Goal: Task Accomplishment & Management: Use online tool/utility

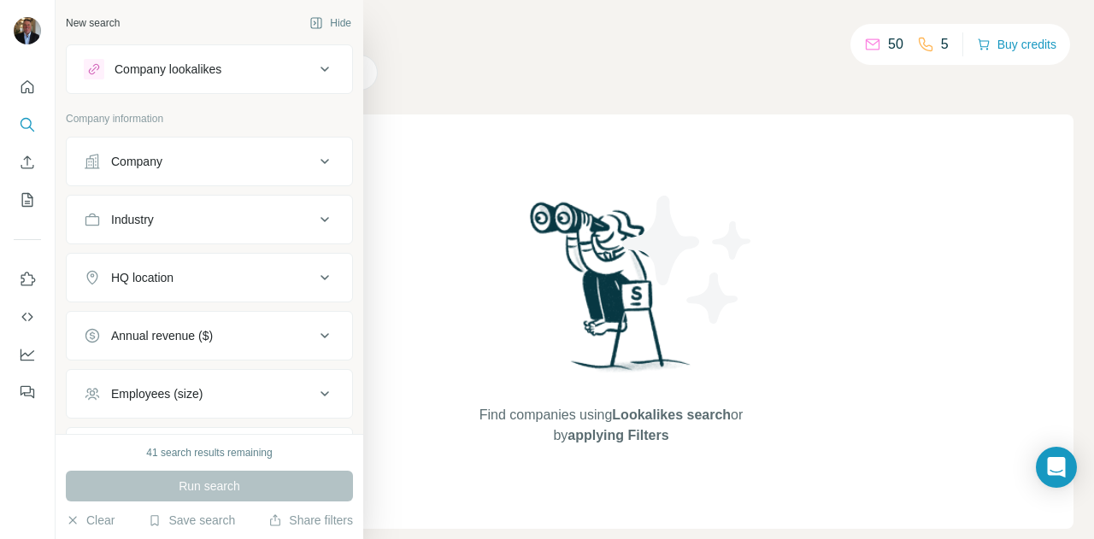
click at [154, 160] on div "Company" at bounding box center [136, 161] width 51 height 17
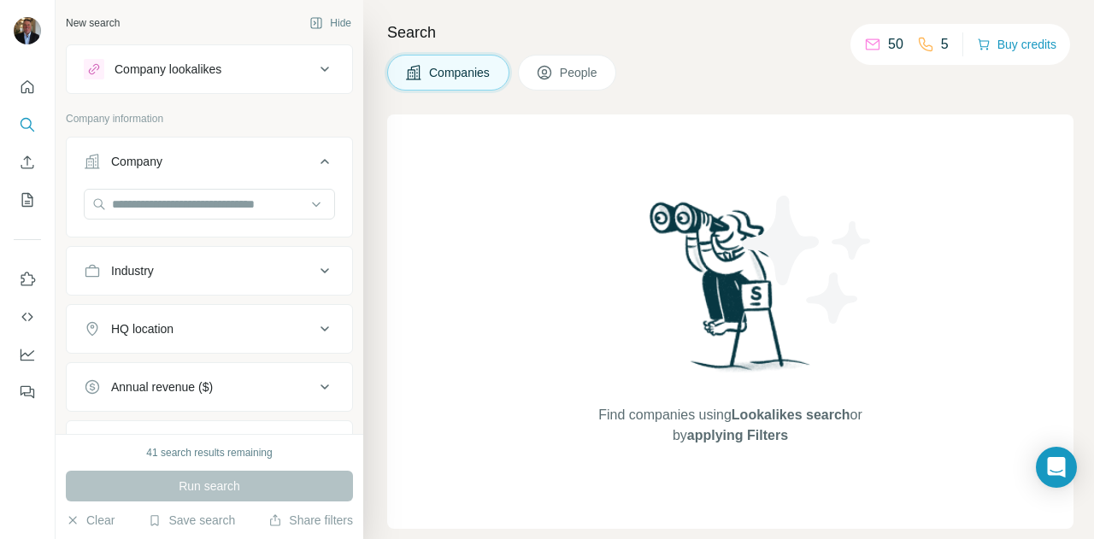
click at [154, 272] on div "Industry" at bounding box center [132, 270] width 43 height 17
click at [148, 315] on input at bounding box center [200, 313] width 211 height 19
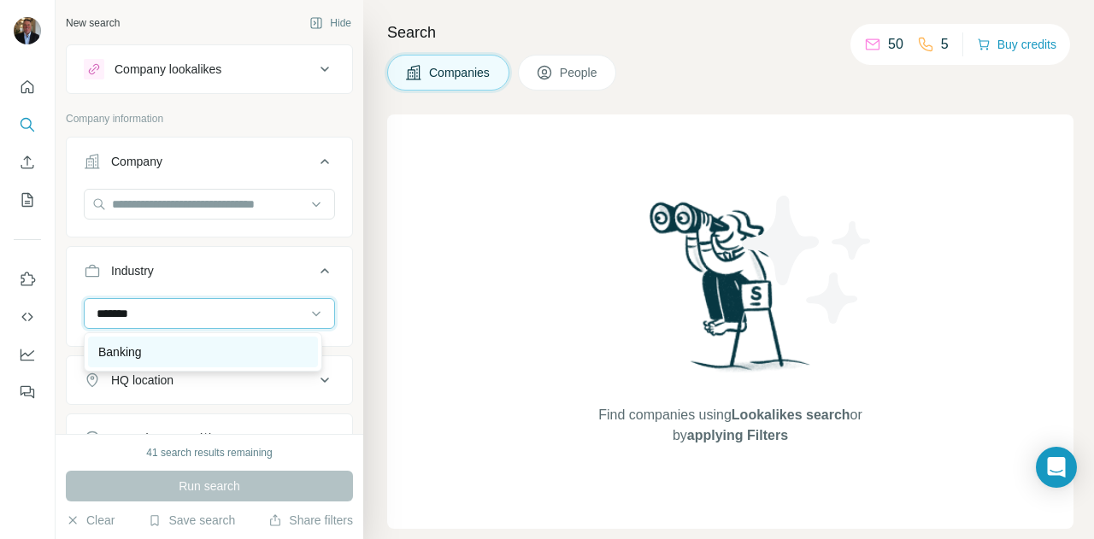
type input "*******"
click at [145, 346] on div "Banking" at bounding box center [202, 352] width 209 height 17
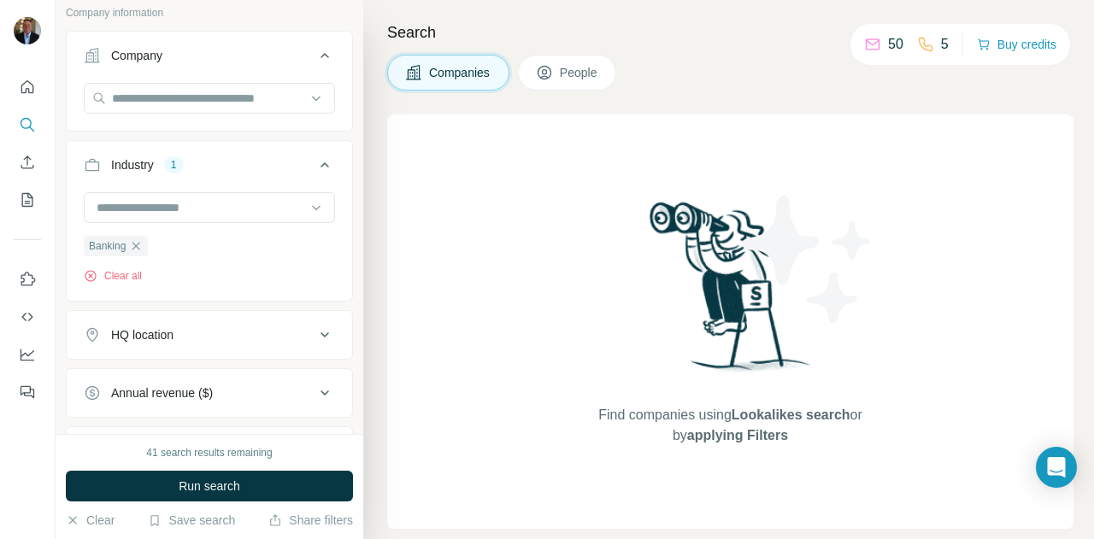
scroll to position [104, 0]
click at [235, 334] on div "HQ location" at bounding box center [199, 336] width 231 height 17
click at [206, 381] on input "text" at bounding box center [209, 379] width 251 height 31
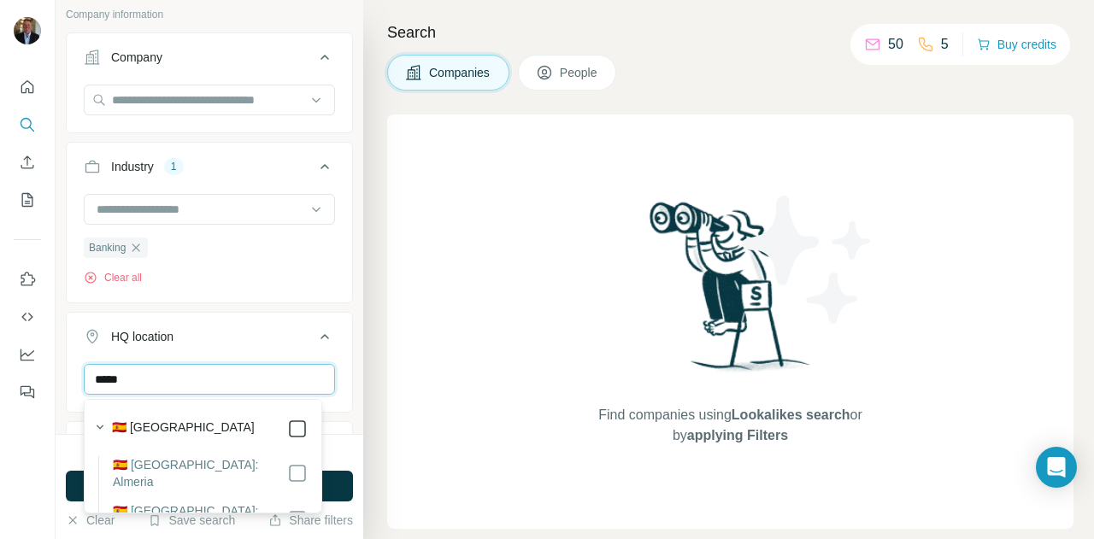
type input "*****"
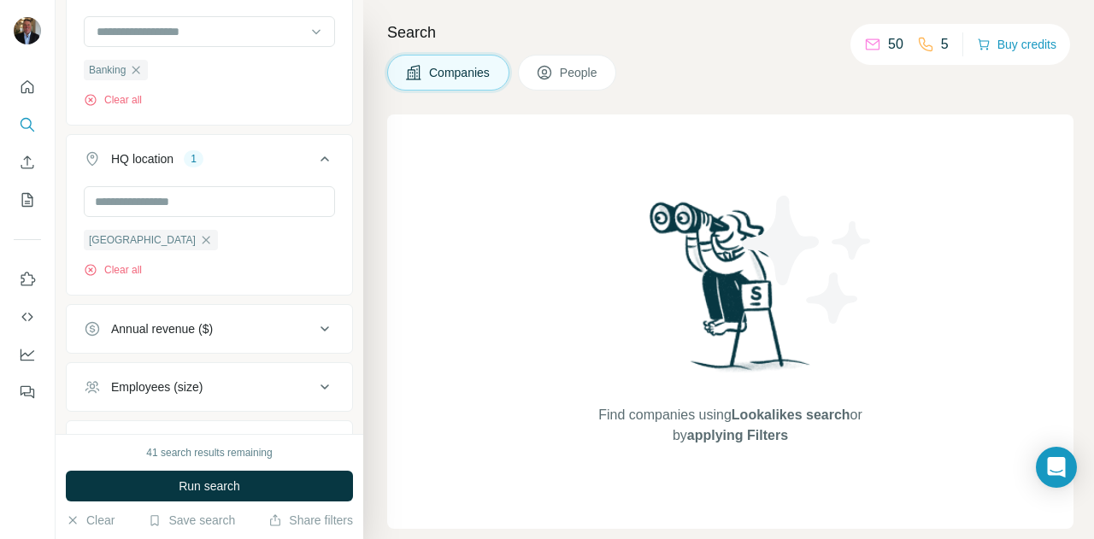
scroll to position [285, 0]
click at [371, 337] on div "Search Companies People Find companies using Lookalikes search or by applying F…" at bounding box center [728, 269] width 731 height 539
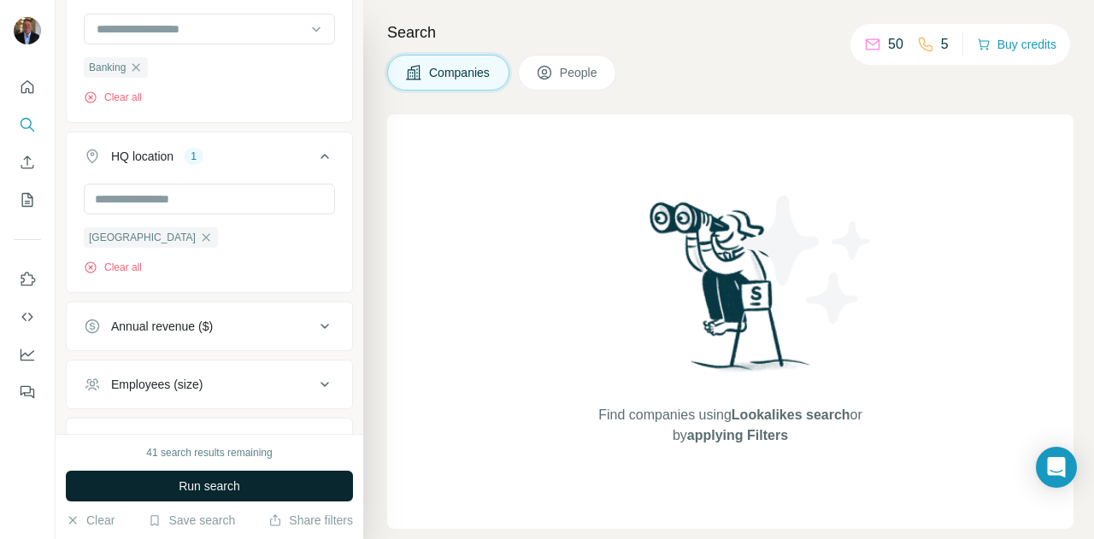
click at [289, 477] on button "Run search" at bounding box center [209, 486] width 287 height 31
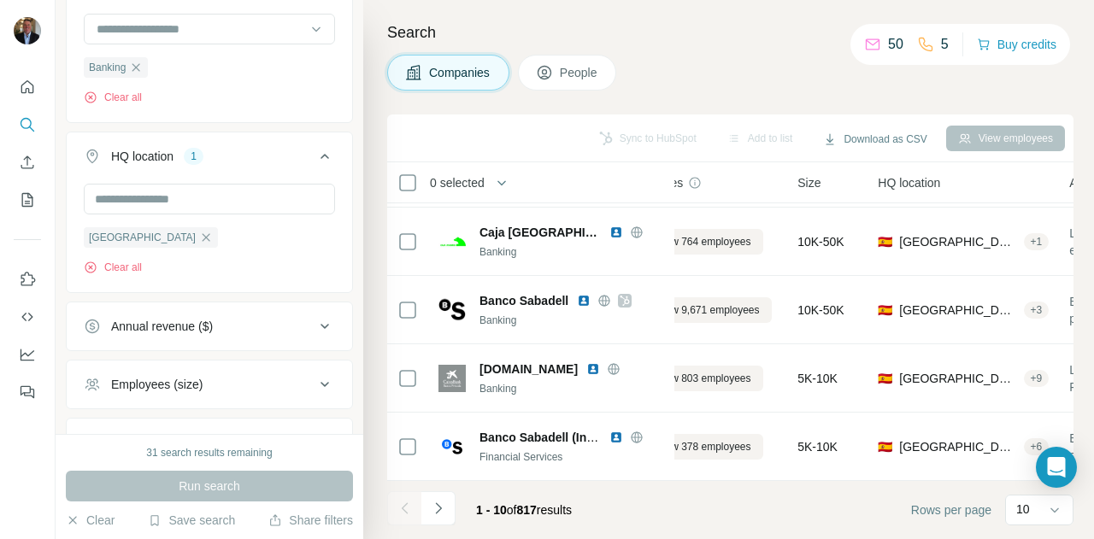
scroll to position [415, 61]
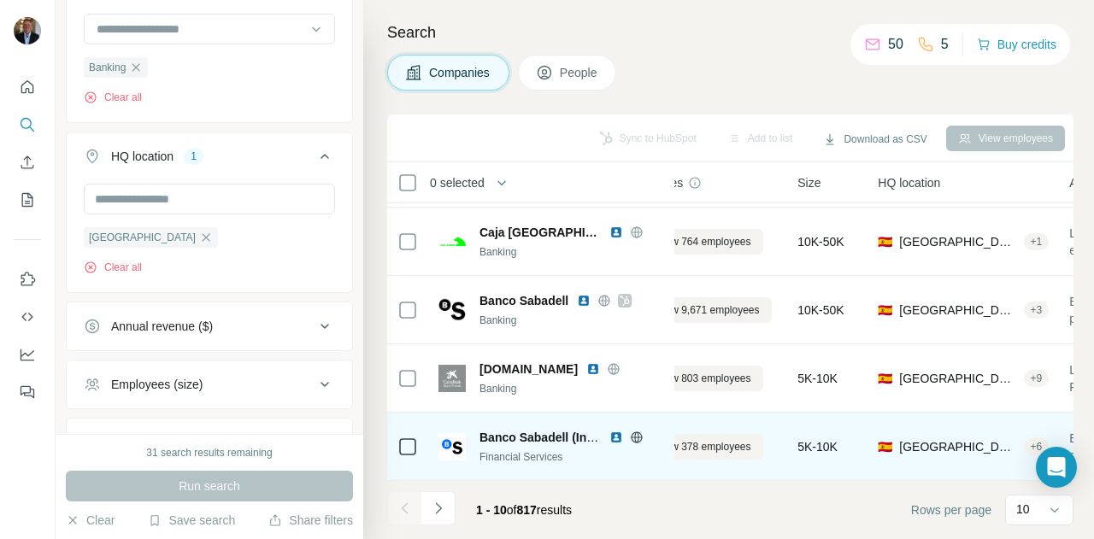
click at [1049, 440] on div "🇪🇸 [GEOGRAPHIC_DATA] + 6" at bounding box center [963, 446] width 171 height 47
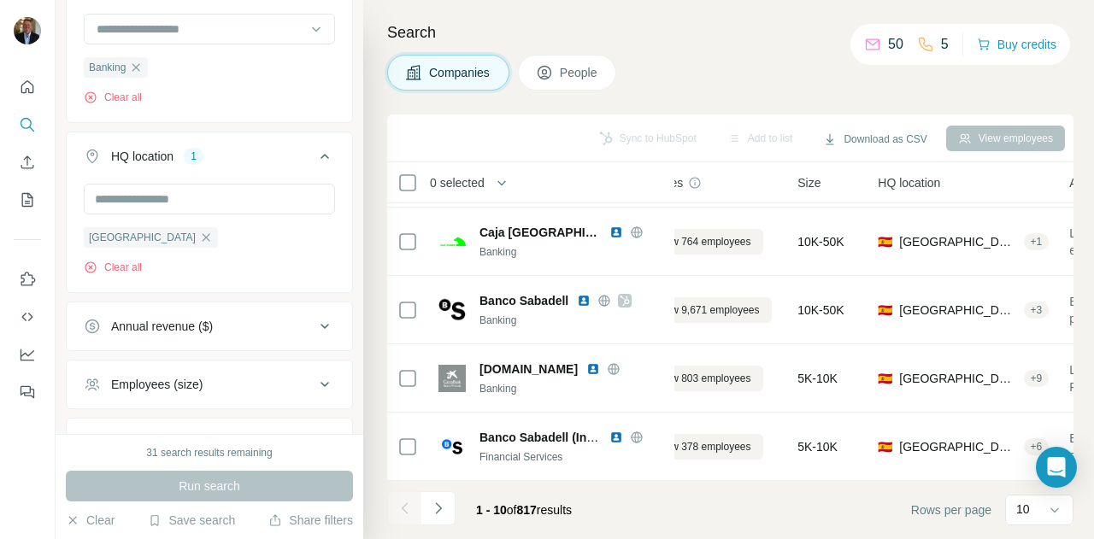
click at [294, 401] on button "Employees (size)" at bounding box center [210, 384] width 286 height 41
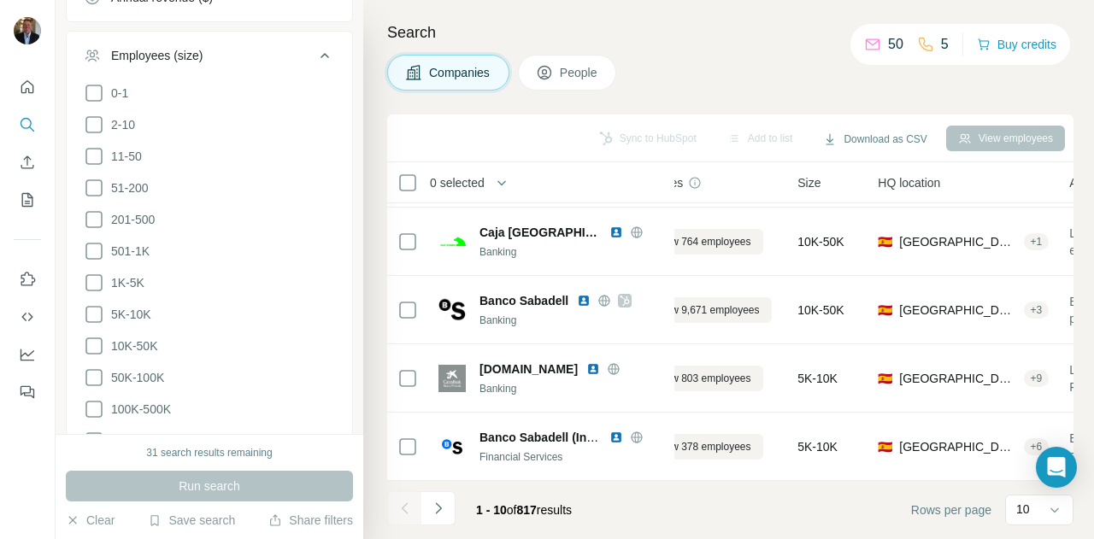
scroll to position [631, 0]
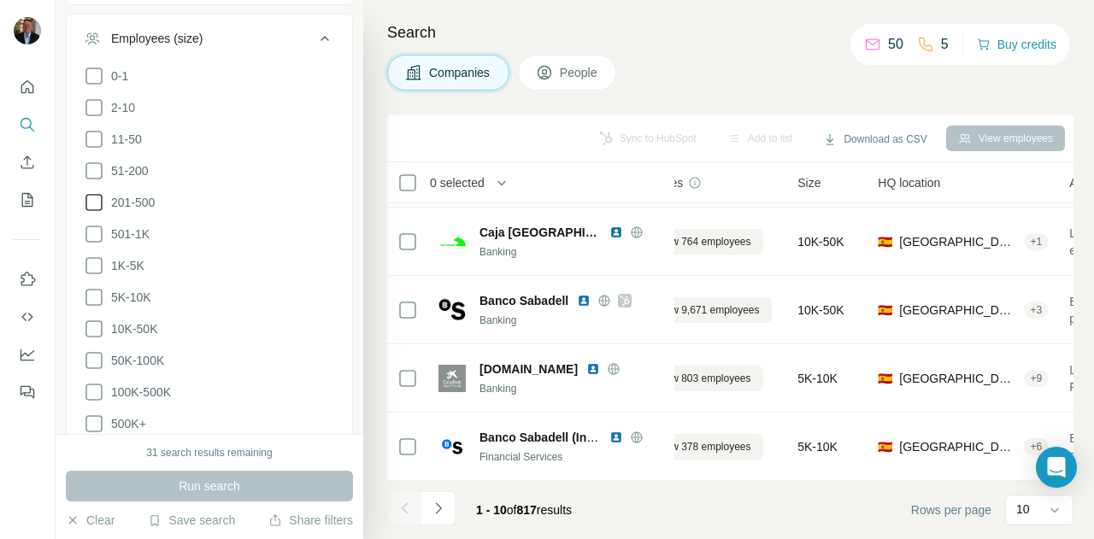
click at [94, 205] on icon at bounding box center [94, 202] width 21 height 21
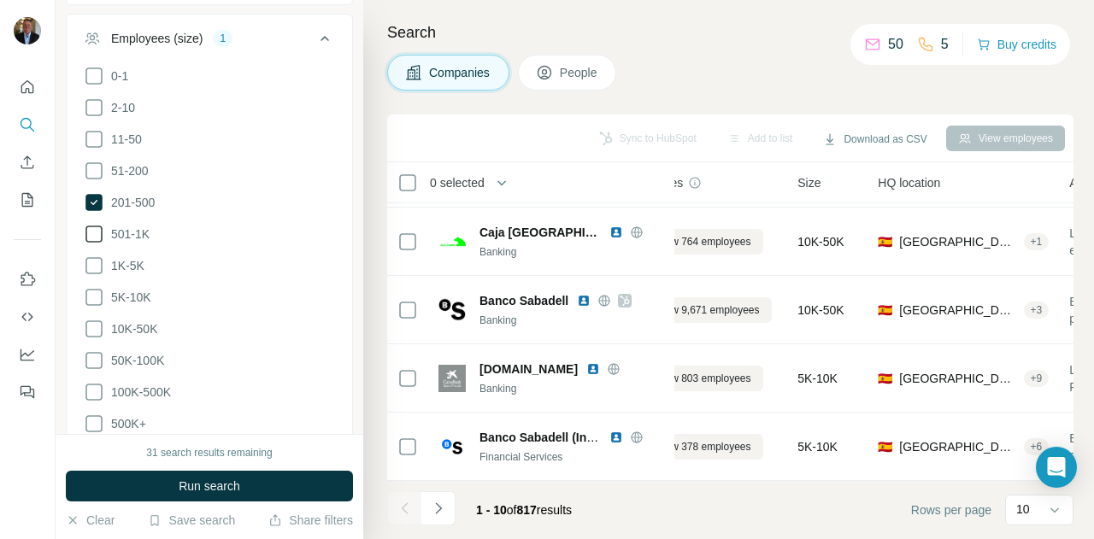
click at [97, 231] on icon at bounding box center [94, 234] width 21 height 21
click at [97, 264] on icon at bounding box center [94, 266] width 21 height 21
click at [97, 293] on icon at bounding box center [94, 297] width 21 height 21
click at [96, 327] on icon at bounding box center [94, 329] width 21 height 21
click at [97, 352] on icon at bounding box center [94, 360] width 21 height 21
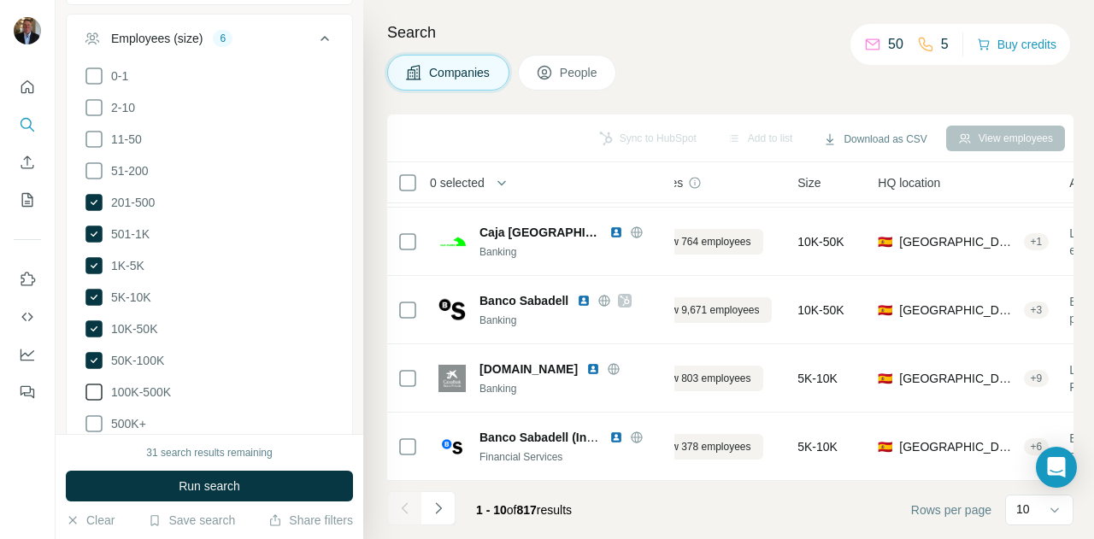
click at [97, 387] on icon at bounding box center [94, 392] width 21 height 21
click at [97, 420] on icon at bounding box center [94, 424] width 21 height 21
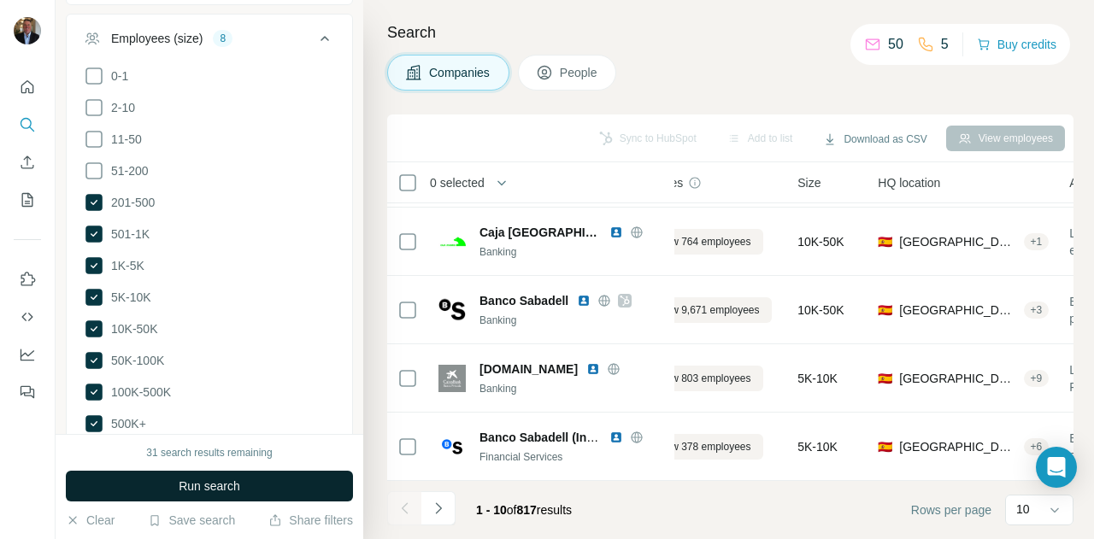
click at [182, 479] on span "Run search" at bounding box center [210, 486] width 62 height 17
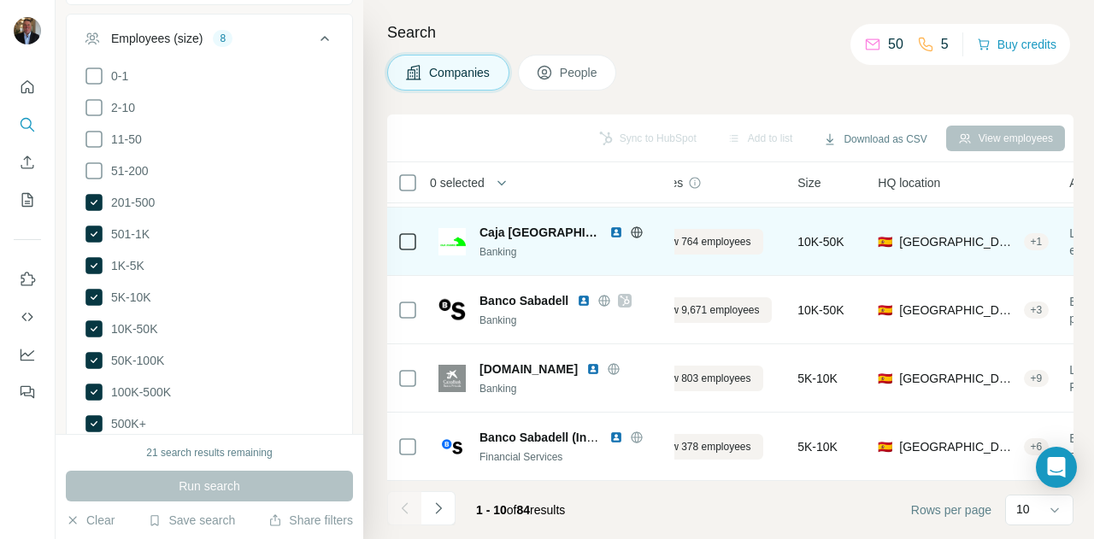
click at [646, 224] on div "Caja [GEOGRAPHIC_DATA]" at bounding box center [572, 232] width 185 height 17
click at [648, 256] on div "Caja Madrid Banking" at bounding box center [552, 241] width 226 height 47
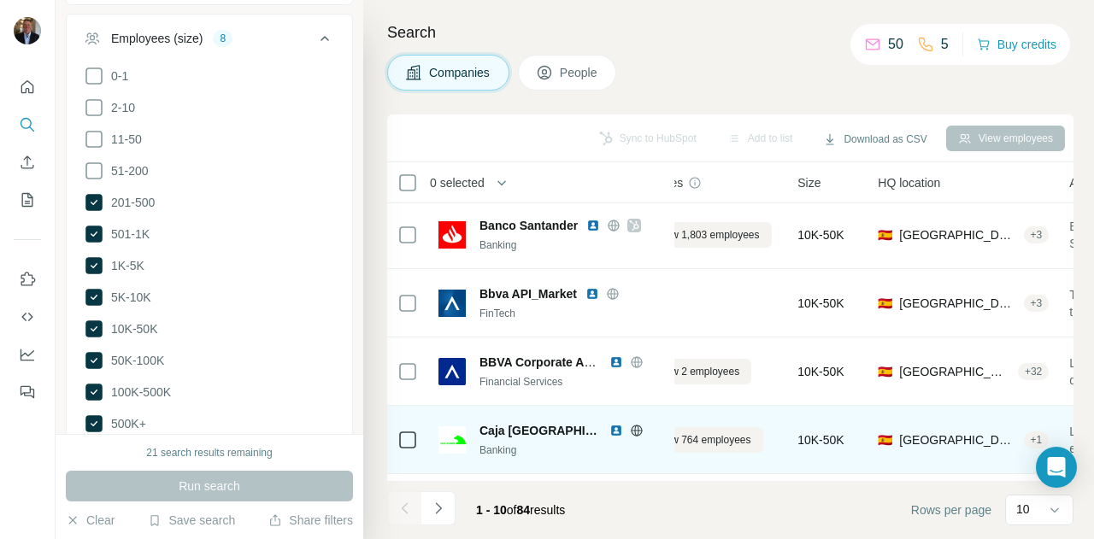
scroll to position [239, 61]
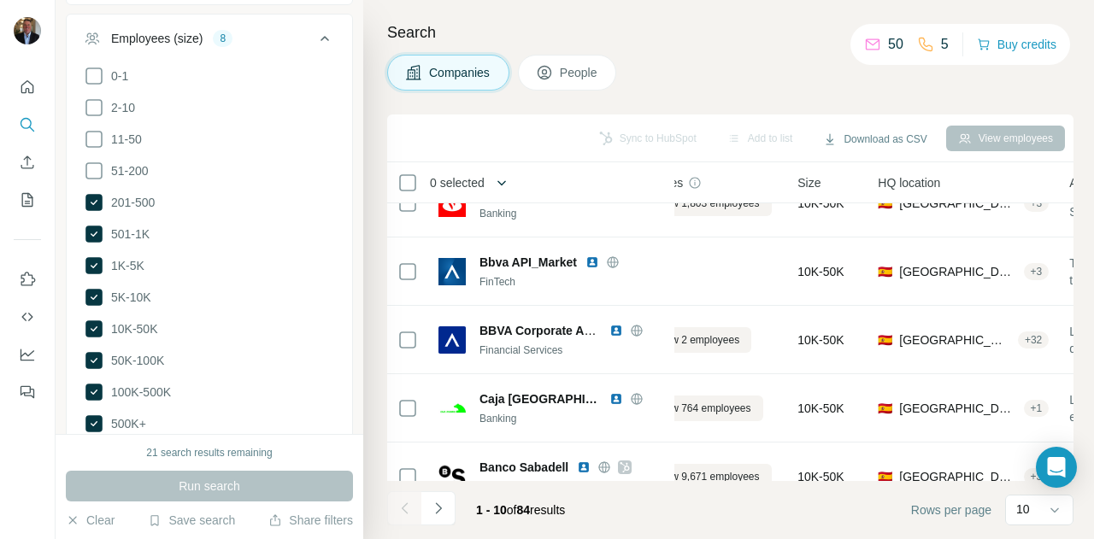
click at [509, 186] on icon "button" at bounding box center [501, 182] width 17 height 17
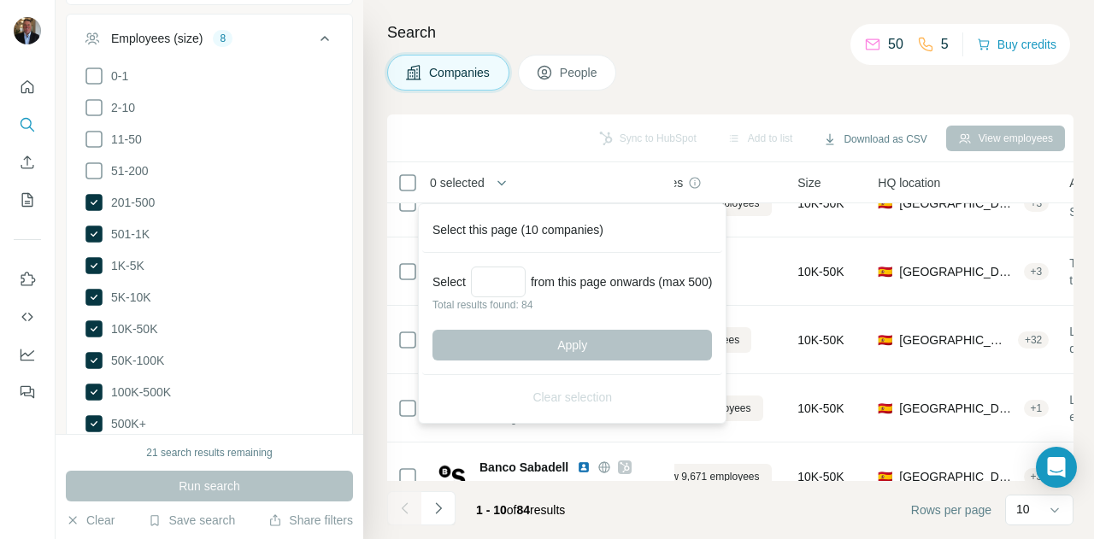
click at [723, 54] on div "Search Companies People Sync to HubSpot Add to list Download as CSV View employ…" at bounding box center [728, 269] width 731 height 539
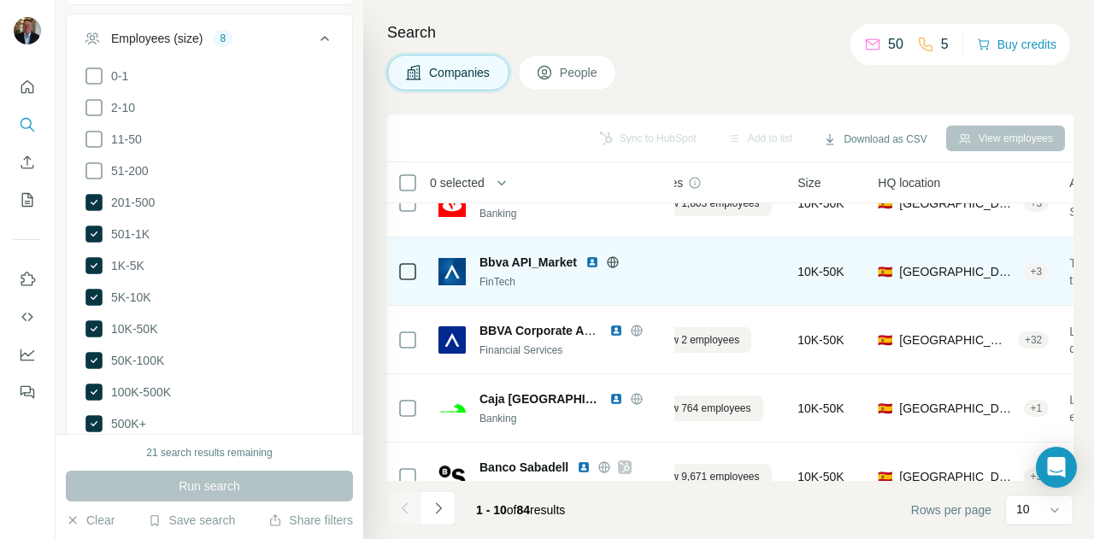
click at [716, 274] on div "-" at bounding box center [700, 271] width 153 height 47
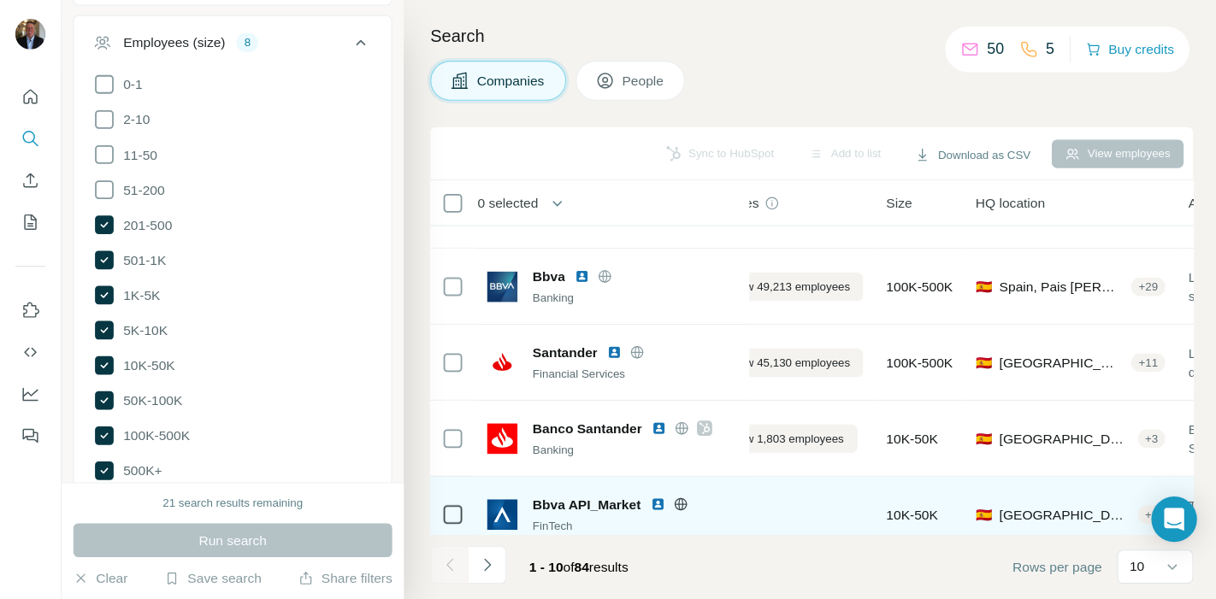
scroll to position [0, 61]
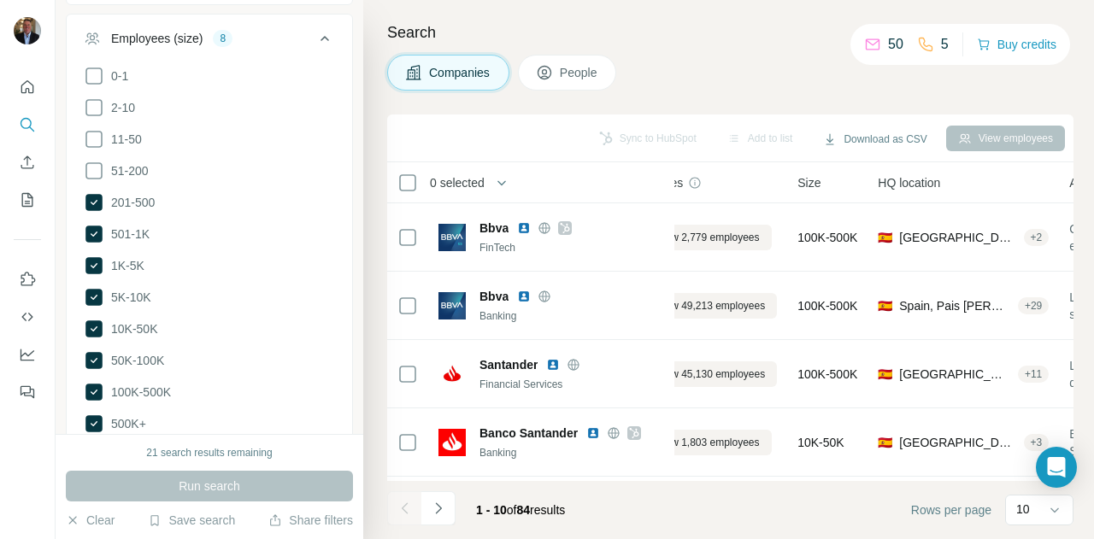
click at [445, 139] on div "Sync to HubSpot Add to list Download as CSV View employees" at bounding box center [730, 138] width 669 height 30
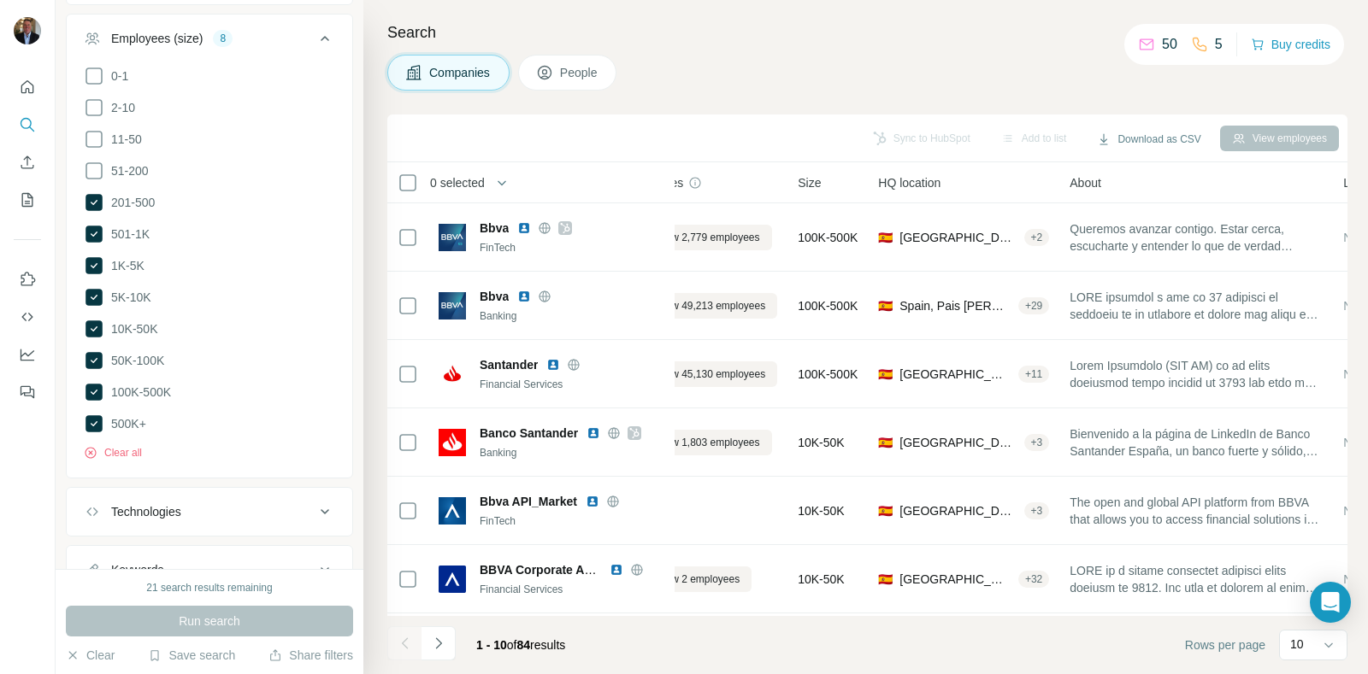
drag, startPoint x: 1092, startPoint y: 1, endPoint x: 739, endPoint y: 174, distance: 393.0
click at [739, 174] on div "Employees" at bounding box center [700, 183] width 153 height 20
click at [743, 180] on div "Employees" at bounding box center [700, 183] width 153 height 20
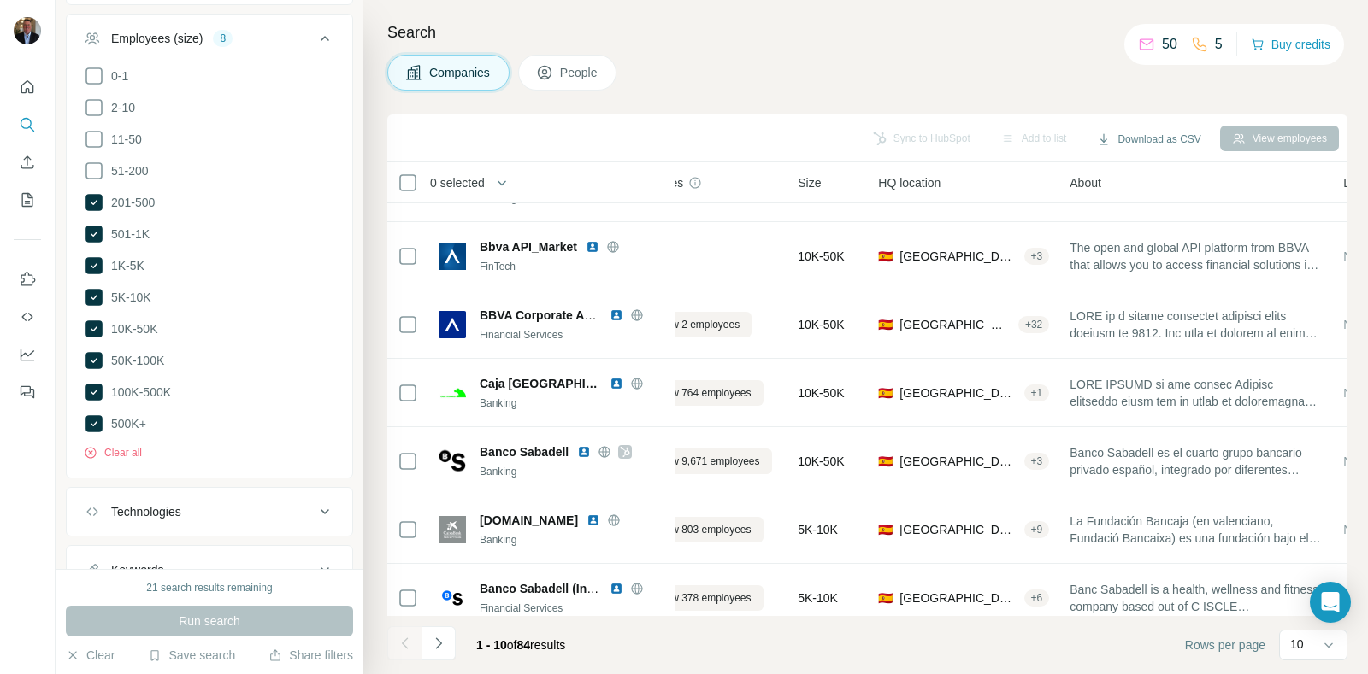
scroll to position [281, 61]
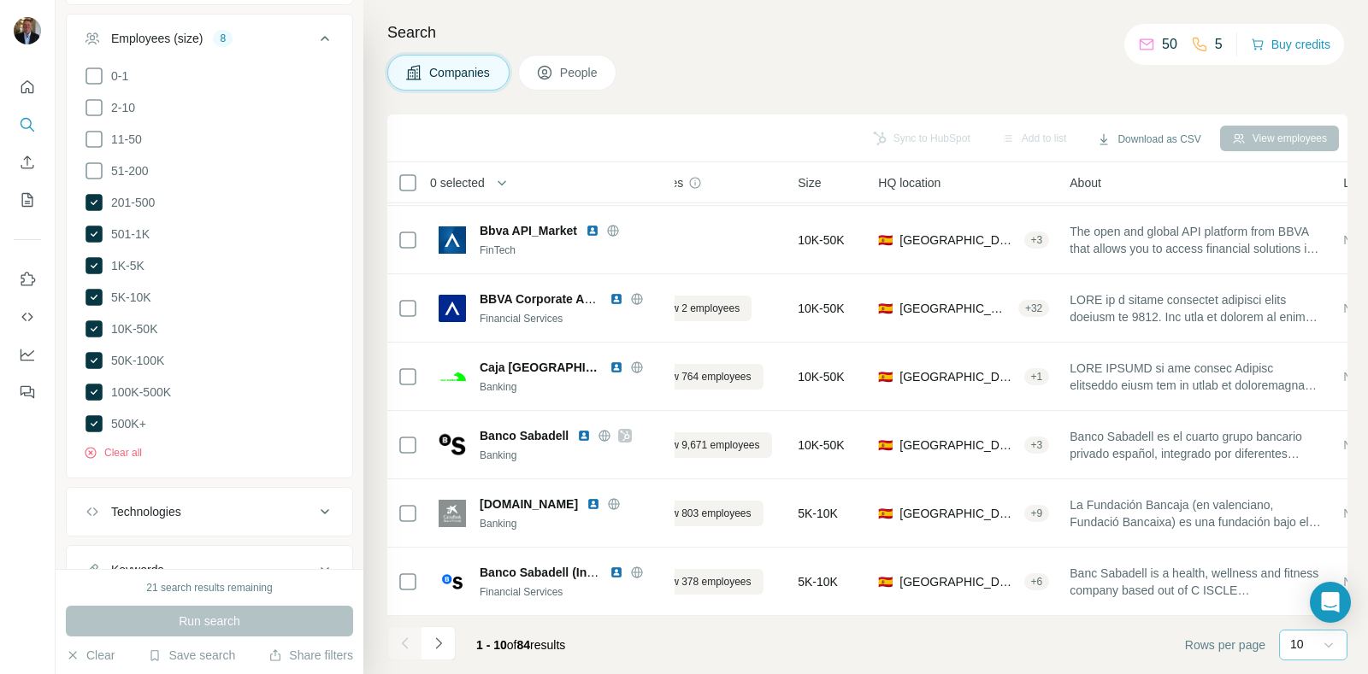
click at [1093, 539] on icon at bounding box center [1328, 645] width 17 height 17
click at [1093, 539] on div "10" at bounding box center [1313, 607] width 60 height 31
click at [1093, 539] on p "10" at bounding box center [1297, 644] width 14 height 17
click at [1093, 514] on div "60" at bounding box center [1312, 514] width 39 height 17
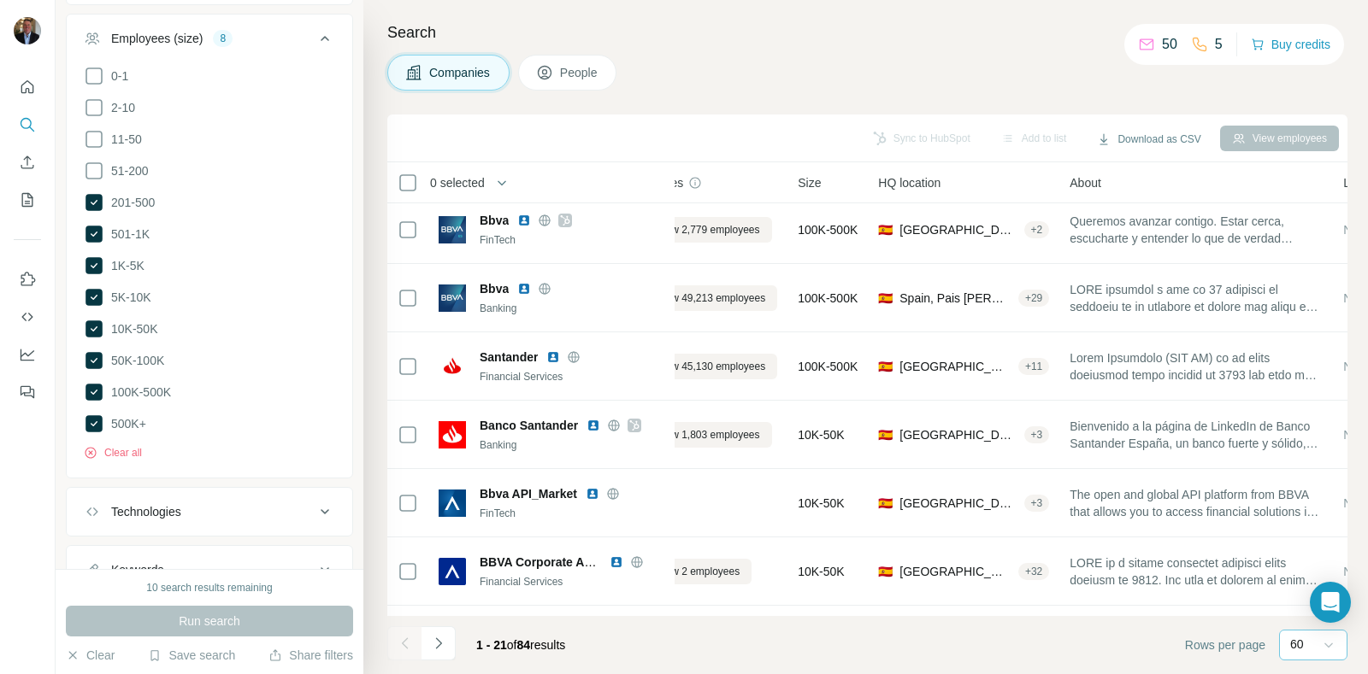
scroll to position [0, 61]
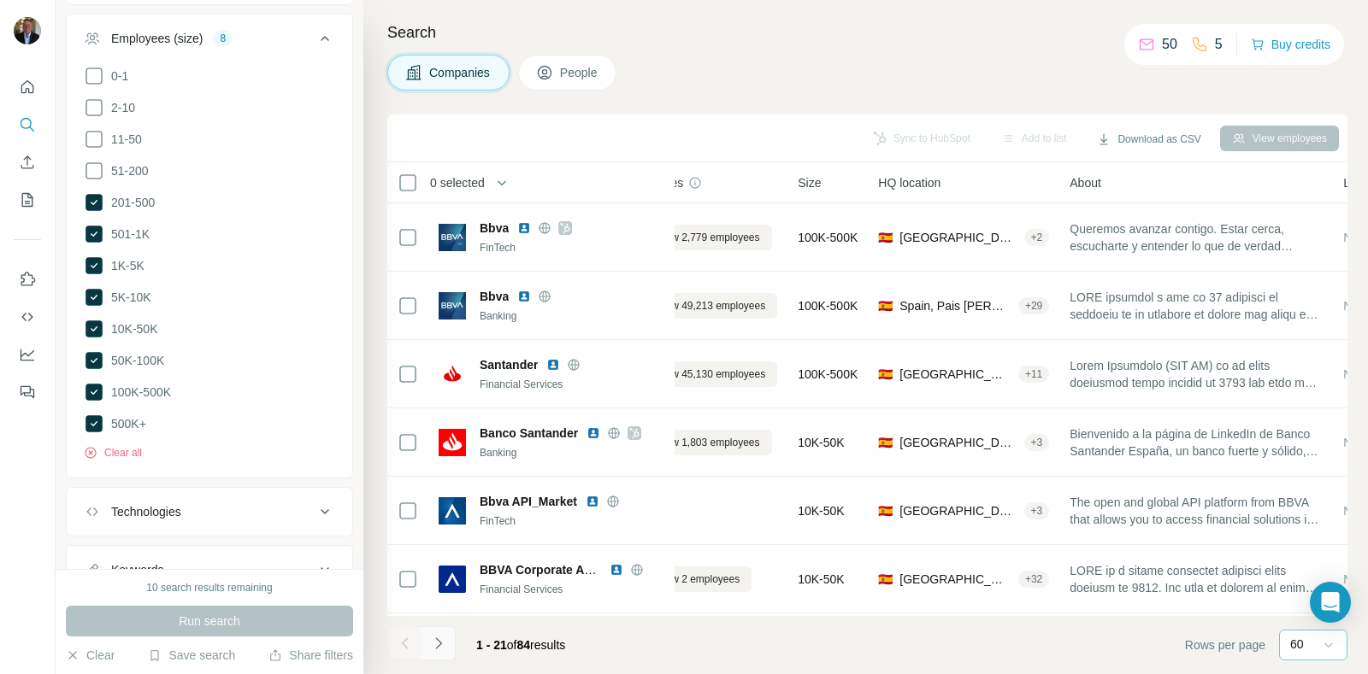
click at [445, 539] on icon "Navigate to next page" at bounding box center [438, 643] width 17 height 17
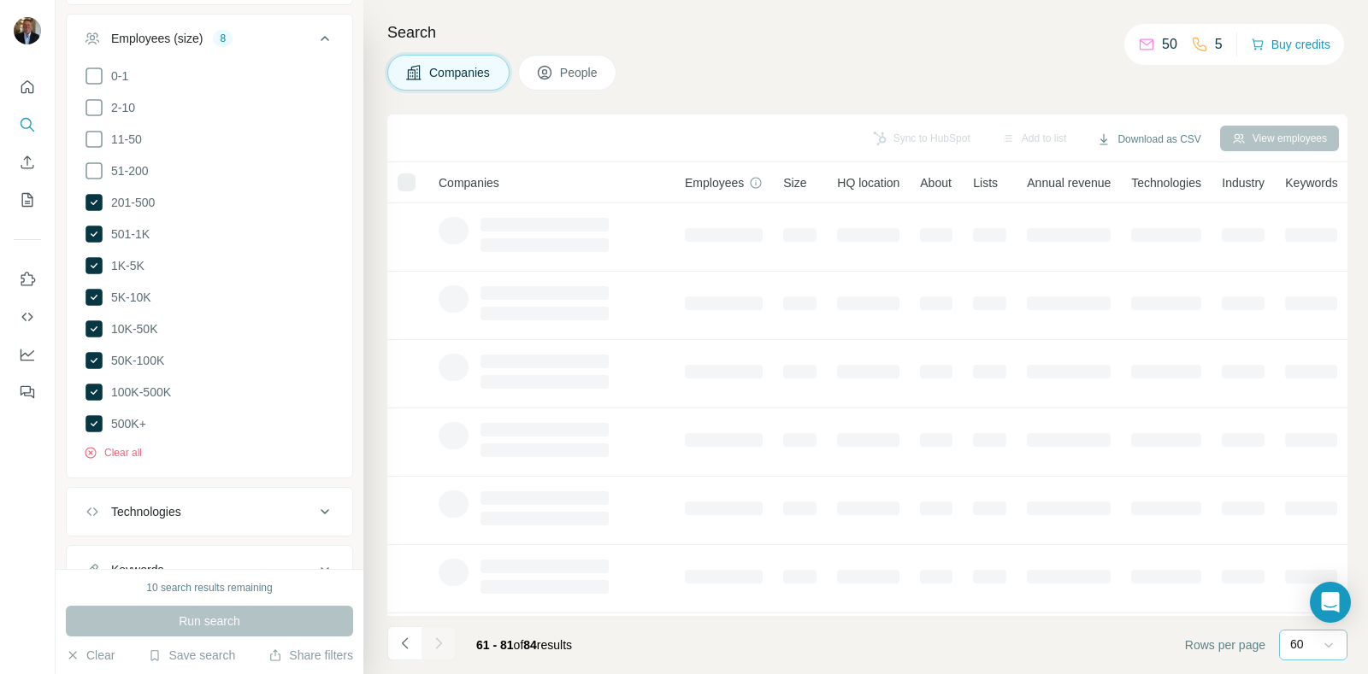
scroll to position [0, 24]
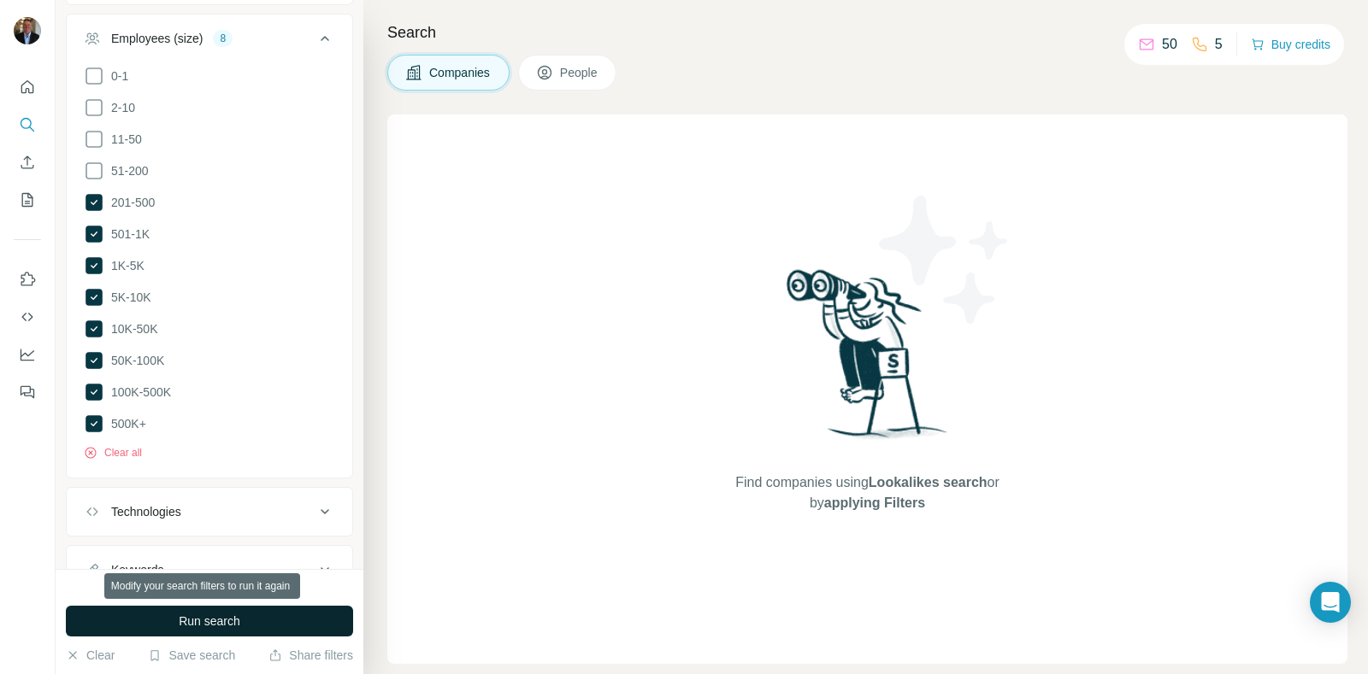
click at [248, 539] on button "Run search" at bounding box center [209, 621] width 287 height 31
